Goal: Task Accomplishment & Management: Manage account settings

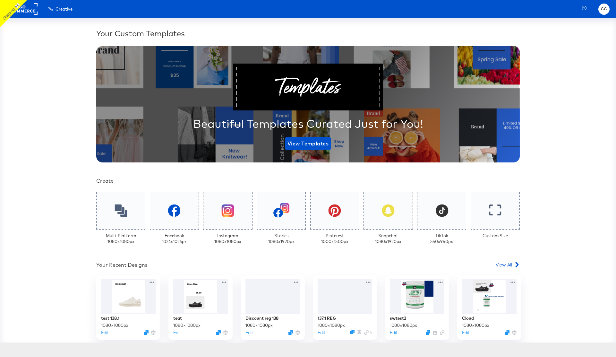
click at [604, 11] on span "CC" at bounding box center [604, 8] width 6 height 7
click at [595, 28] on link "Logout" at bounding box center [593, 27] width 24 height 12
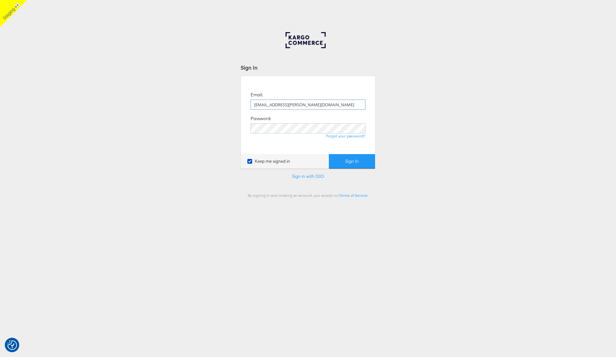
click at [293, 102] on input "colin.clarke+creative2020@stitcherads.com" at bounding box center [308, 104] width 115 height 10
type input "colin.clarke@kargo.com"
click at [364, 159] on button "Sign In" at bounding box center [352, 161] width 46 height 14
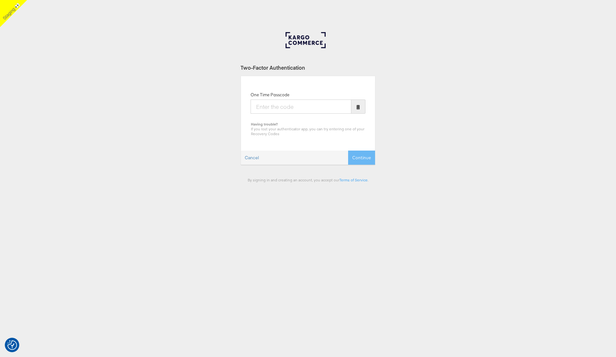
click at [285, 110] on input "One Time Passcode" at bounding box center [301, 106] width 101 height 14
type input "113577"
click at [363, 161] on button "Continue" at bounding box center [361, 157] width 27 height 14
